Goal: Check status: Check status

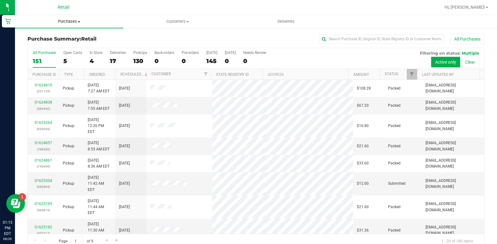
click at [66, 20] on span "Purchases" at bounding box center [69, 22] width 108 height 6
click at [69, 55] on li "All purchases" at bounding box center [69, 52] width 108 height 7
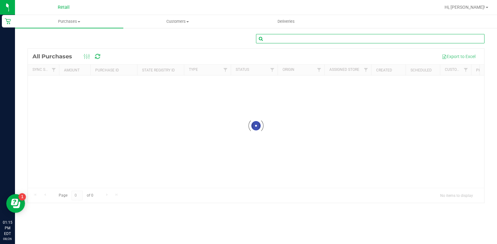
click at [338, 38] on input "text" at bounding box center [370, 38] width 228 height 9
type input "[PERSON_NAME]"
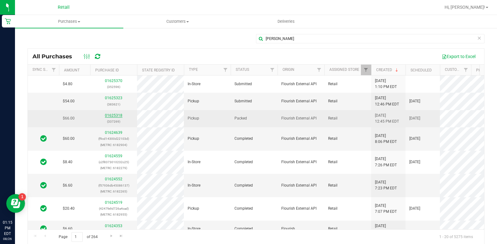
click at [112, 114] on link "01625318" at bounding box center [113, 115] width 17 height 4
